Goal: Task Accomplishment & Management: Complete application form

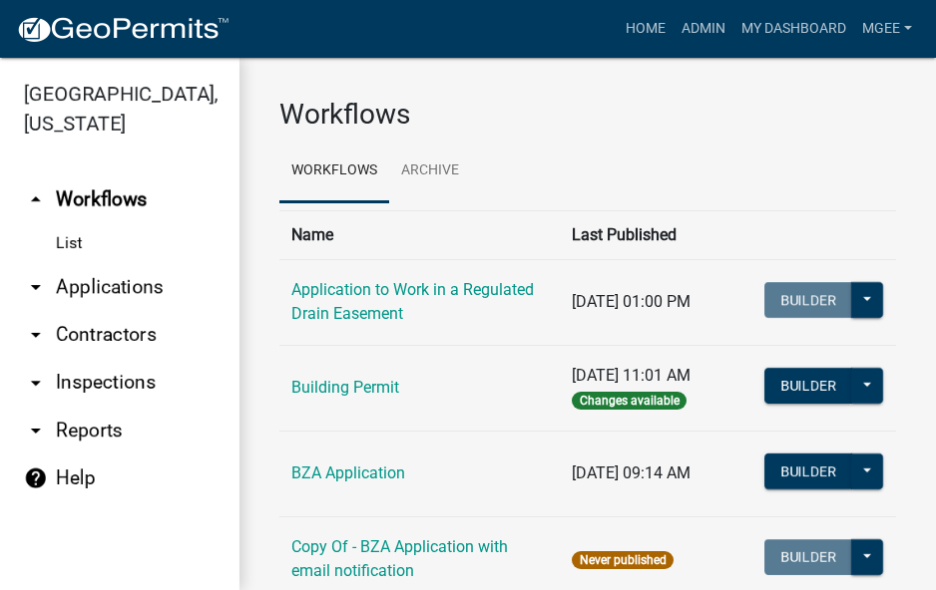
drag, startPoint x: 93, startPoint y: 255, endPoint x: 259, endPoint y: 254, distance: 166.6
click at [94, 263] on link "arrow_drop_down Applications" at bounding box center [119, 287] width 239 height 48
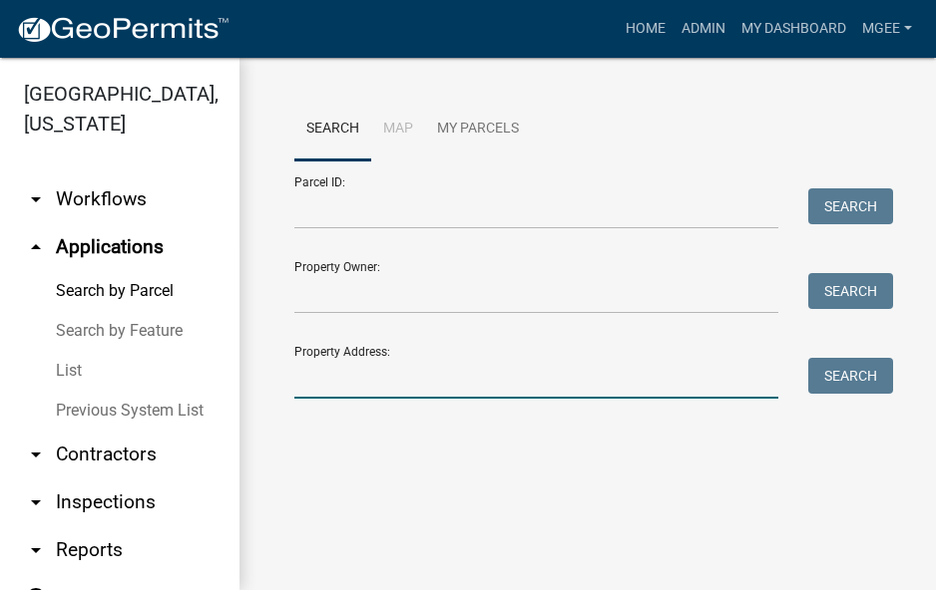
click at [325, 370] on input "Property Address:" at bounding box center [536, 378] width 484 height 41
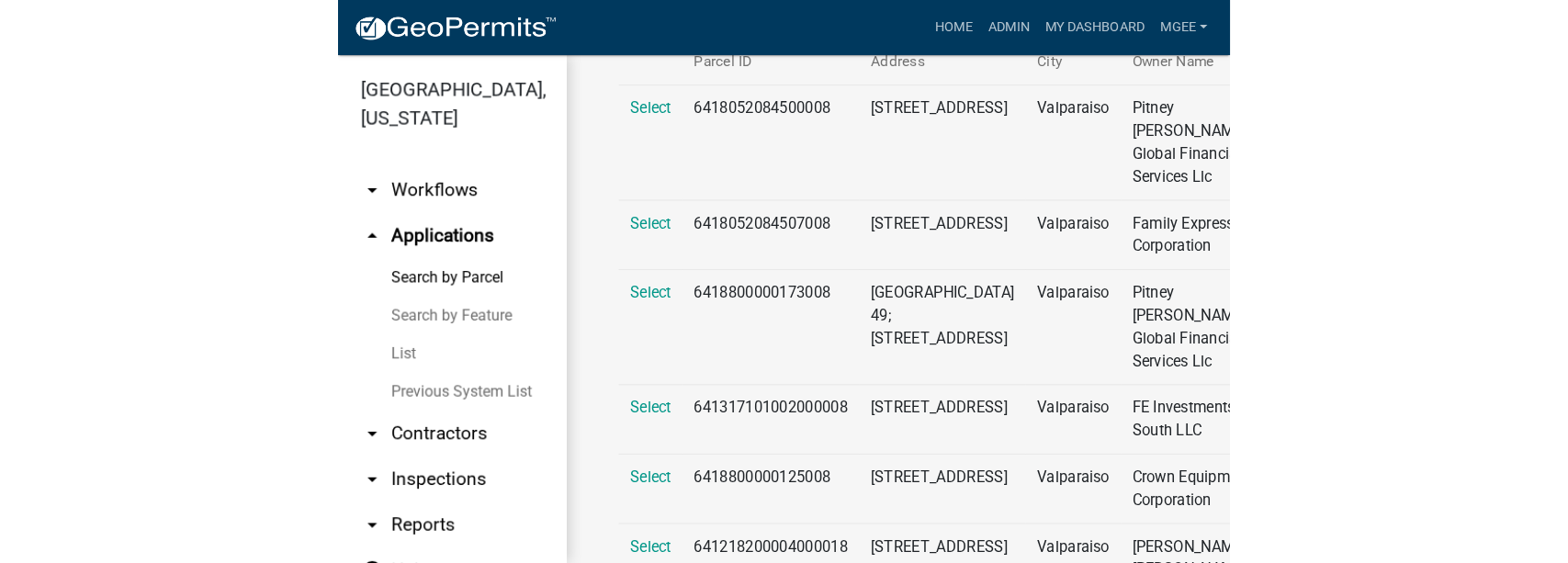
scroll to position [206, 0]
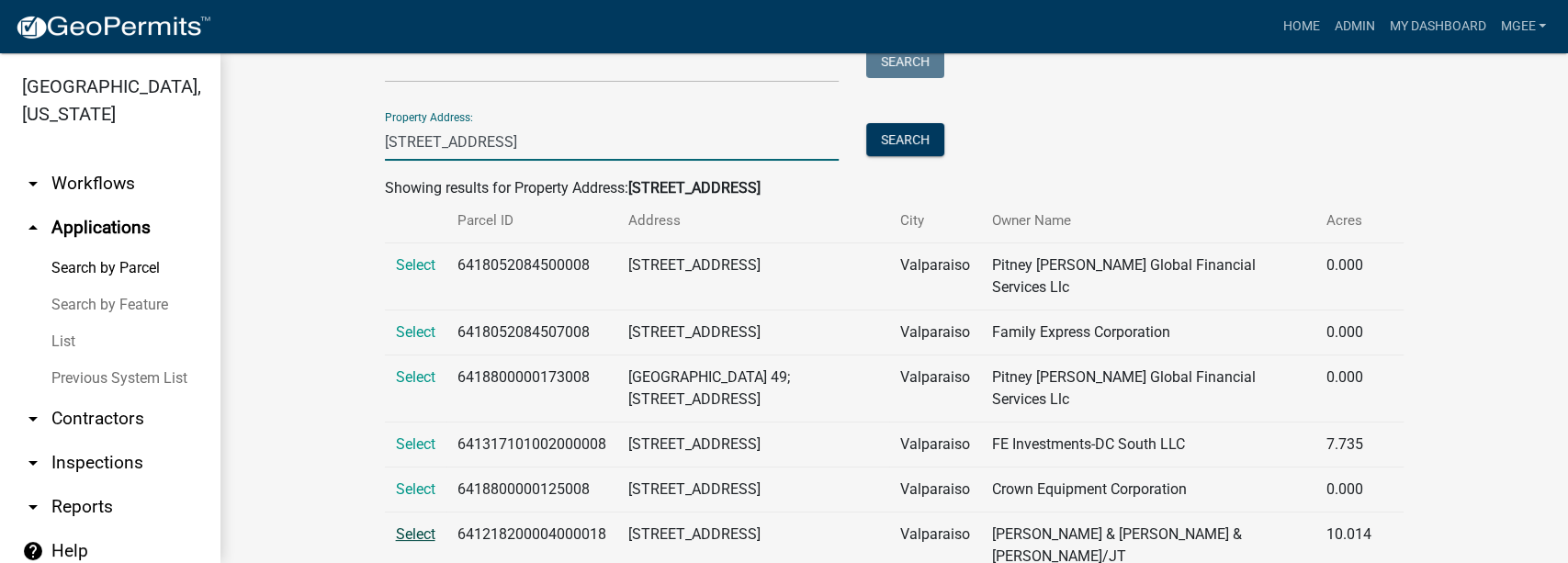
type input "[STREET_ADDRESS]"
click at [419, 526] on span "Select" at bounding box center [415, 534] width 40 height 18
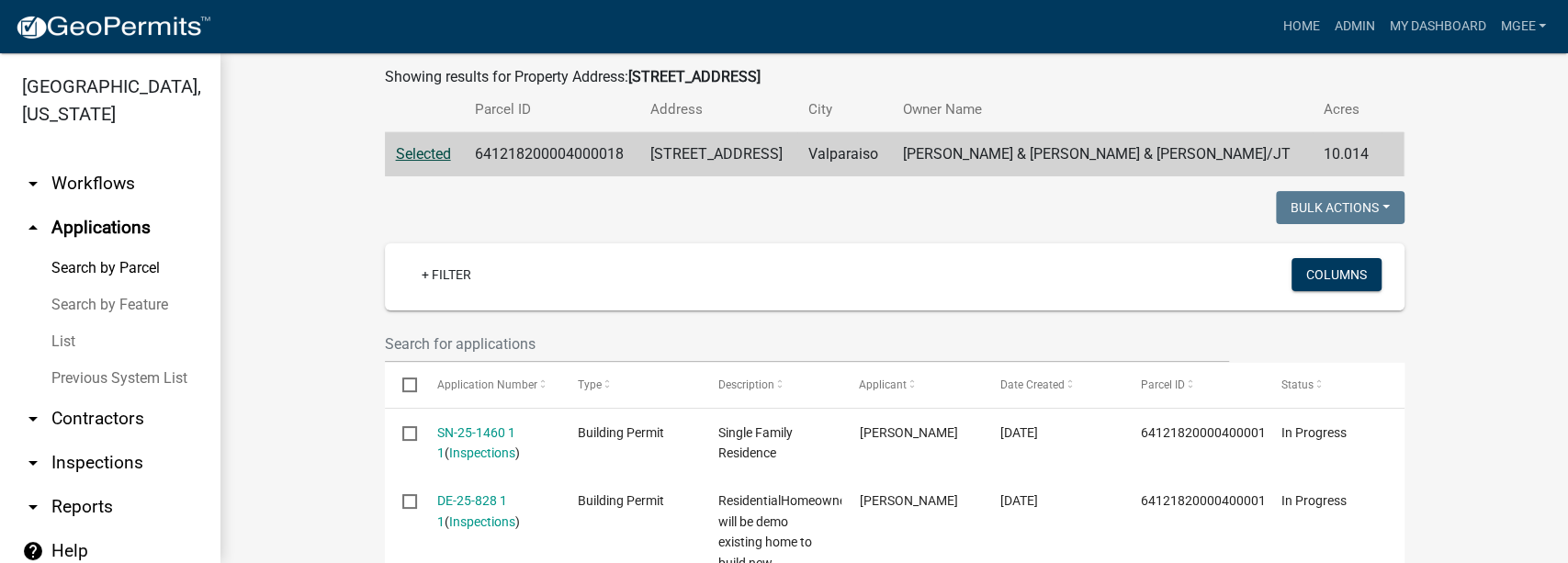
scroll to position [452, 0]
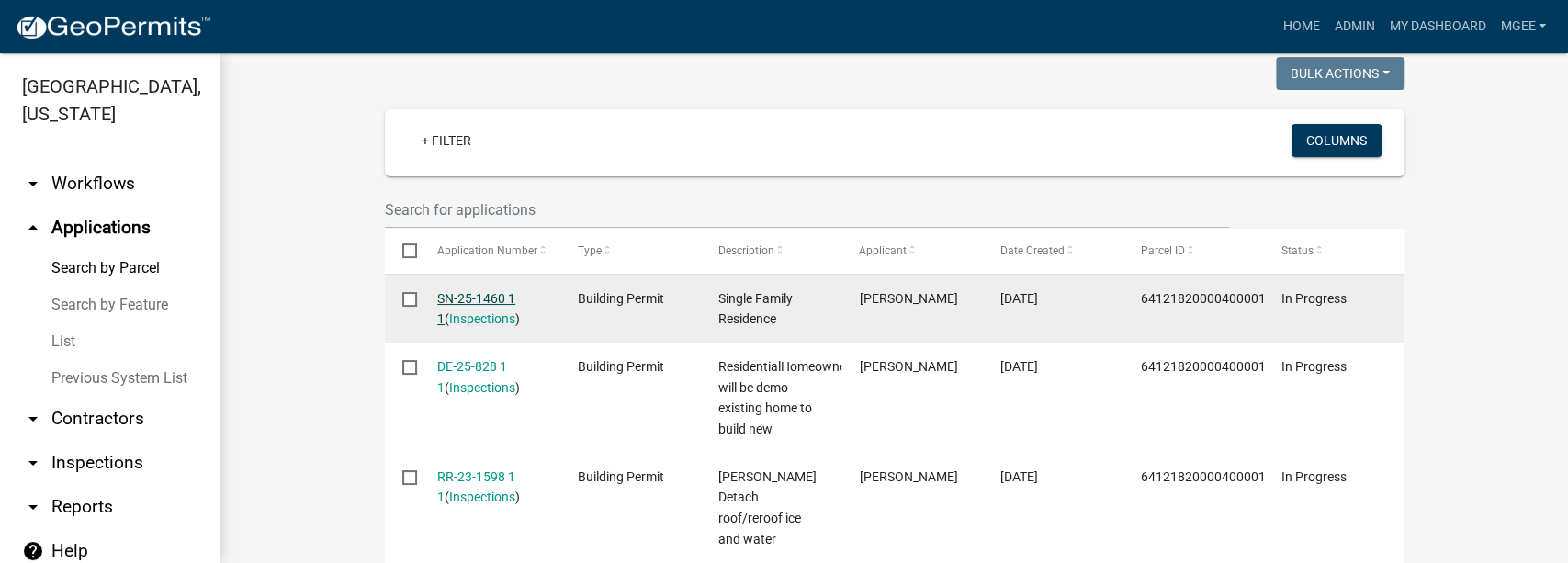
click at [474, 291] on link "SN-25-1460 1 1" at bounding box center [476, 309] width 78 height 36
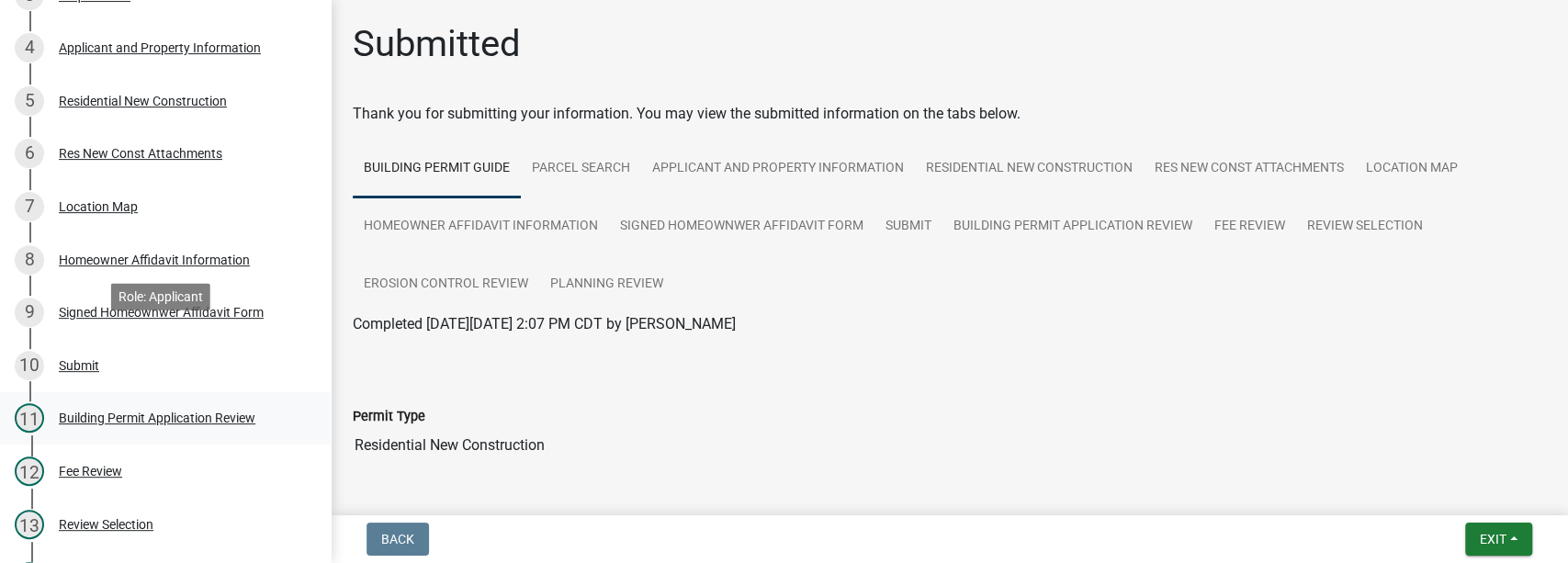
scroll to position [490, 0]
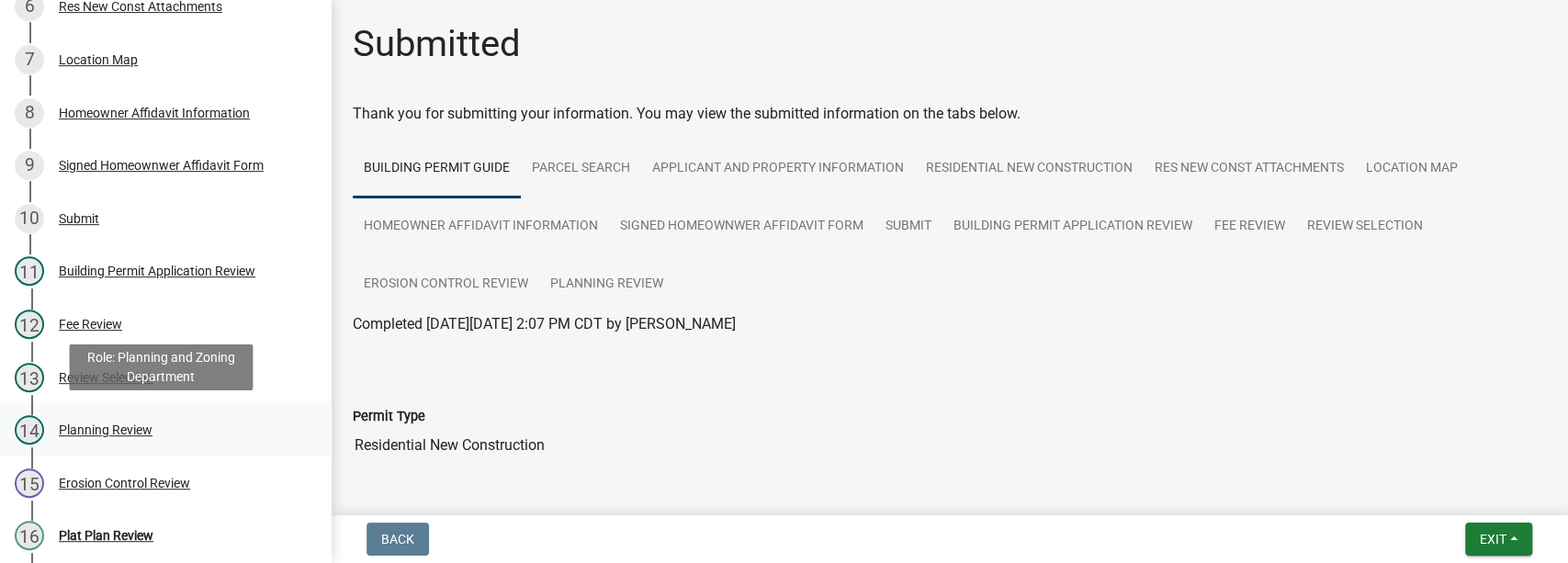
click at [125, 424] on div "Planning Review" at bounding box center [106, 430] width 94 height 13
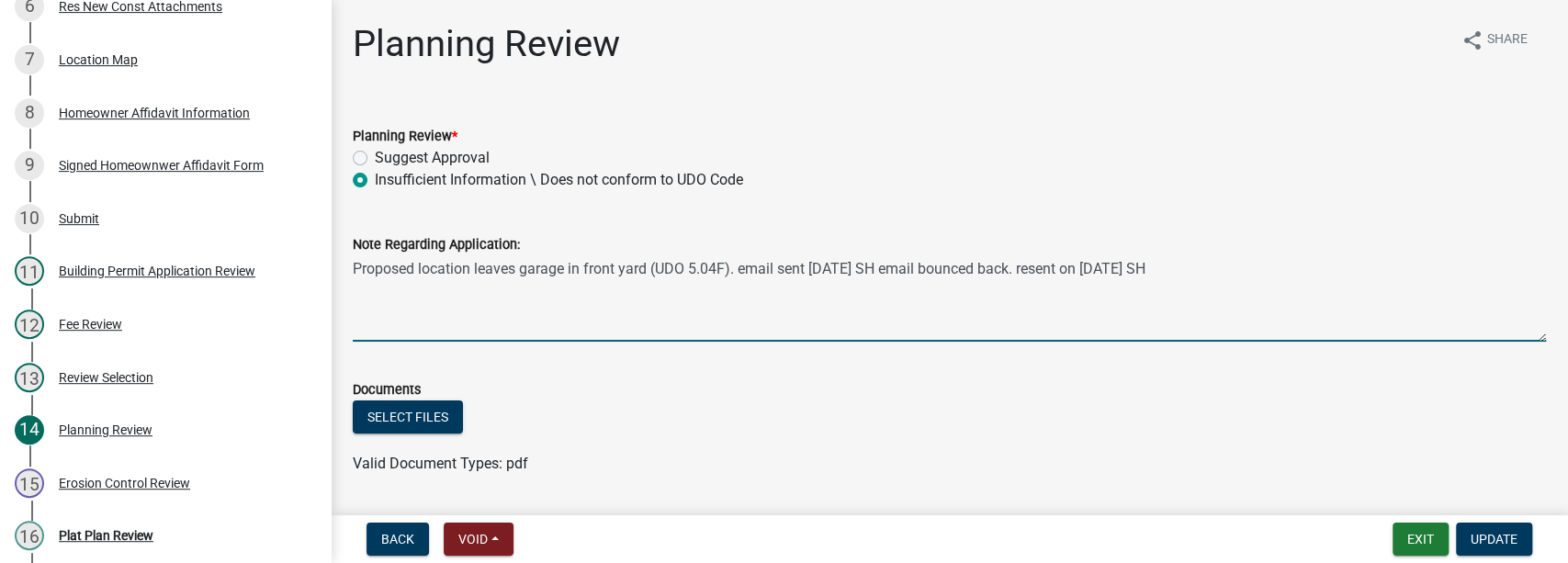
drag, startPoint x: 811, startPoint y: 295, endPoint x: 744, endPoint y: 467, distance: 184.6
click at [744, 467] on div "Valid Document Types: pdf" at bounding box center [949, 464] width 1221 height 22
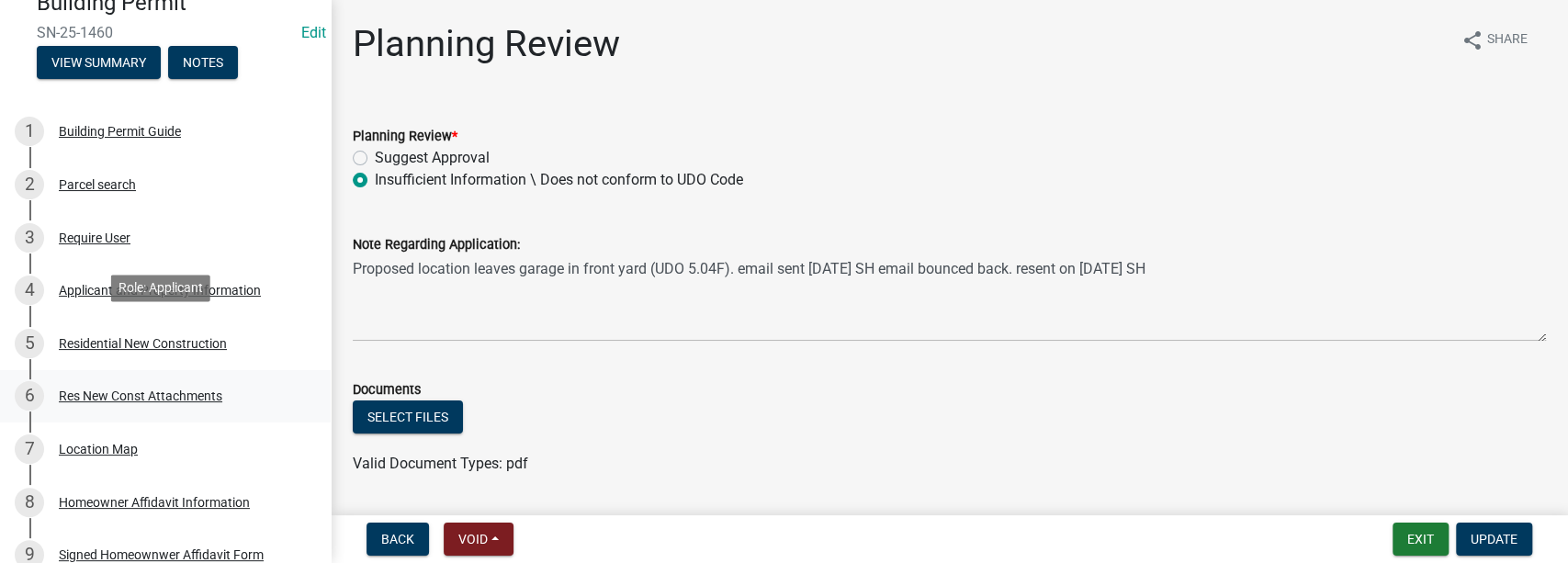
scroll to position [0, 0]
